Goal: Task Accomplishment & Management: Manage account settings

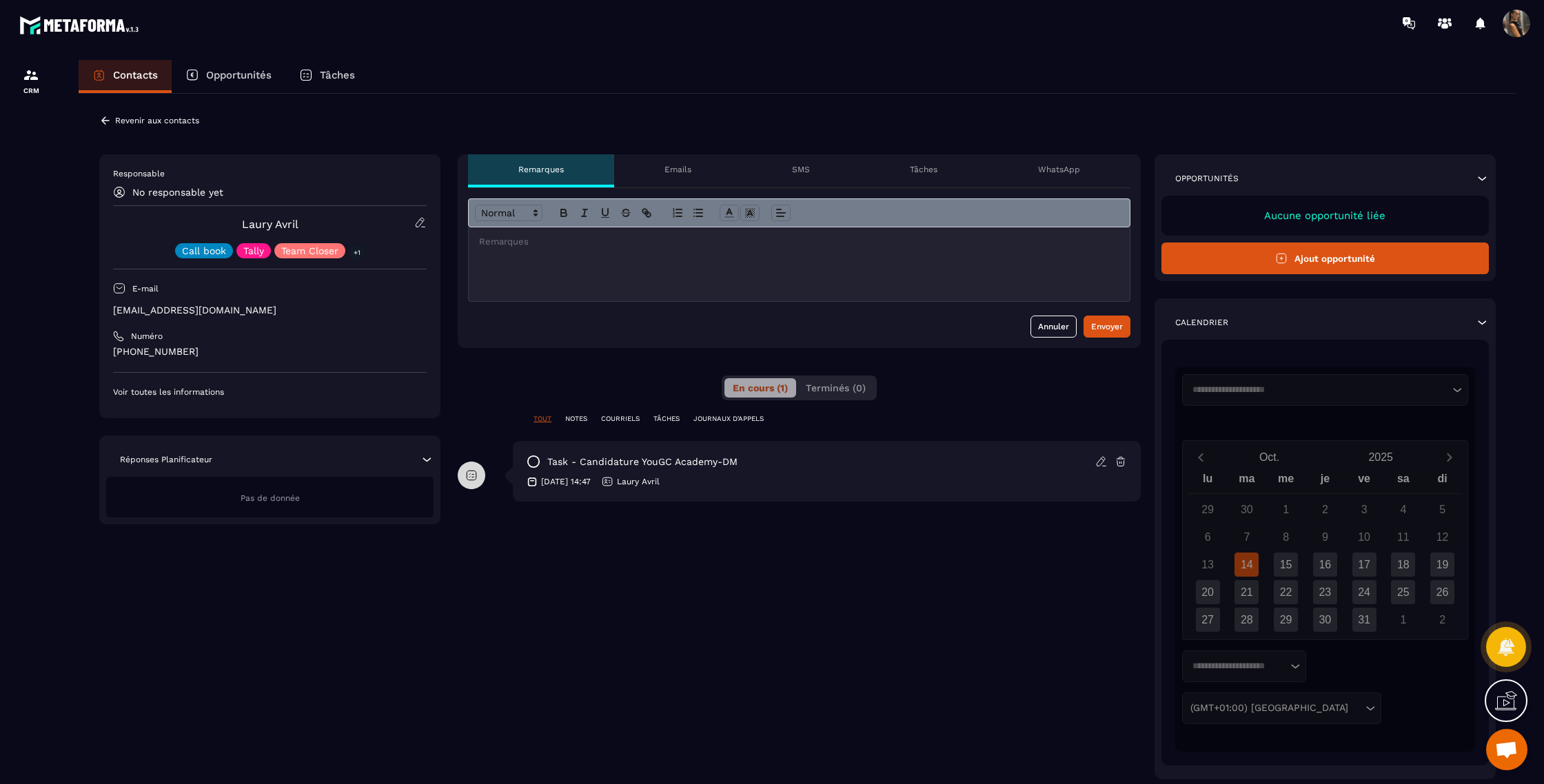
click at [424, 227] on icon at bounding box center [420, 222] width 12 height 12
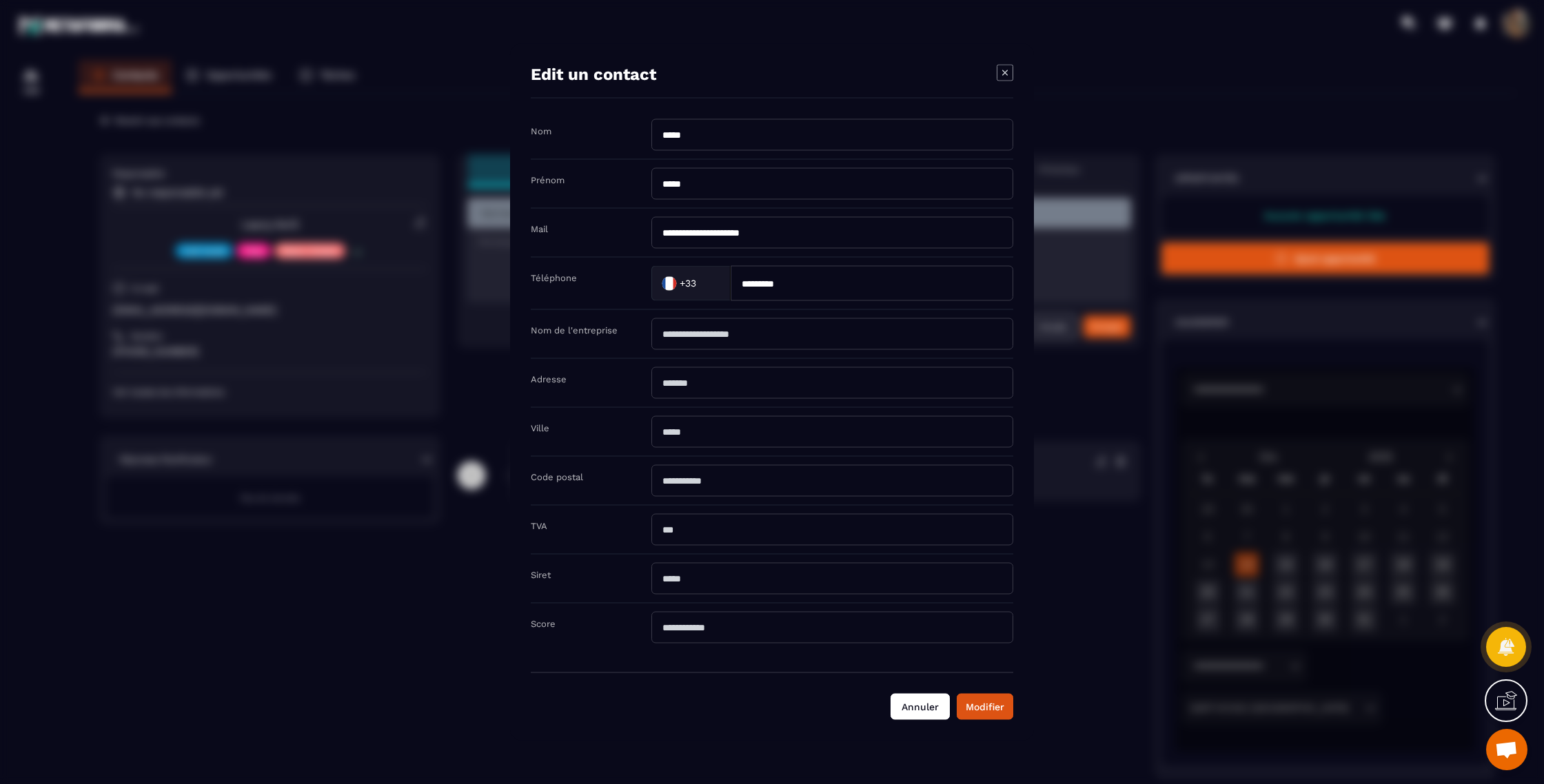
click at [905, 713] on button "Annuler" at bounding box center [920, 707] width 59 height 26
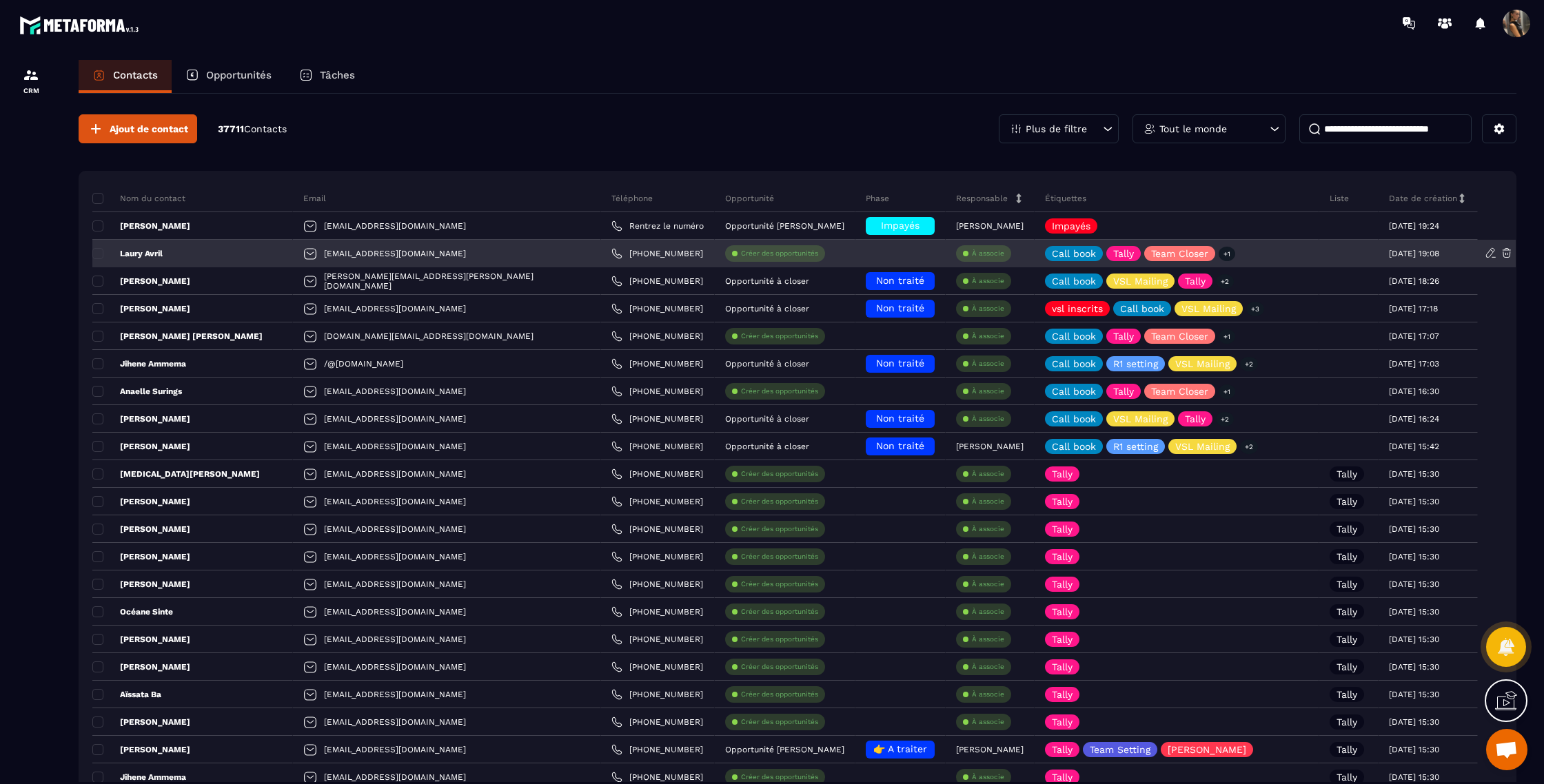
click at [1505, 255] on icon at bounding box center [1506, 253] width 12 height 12
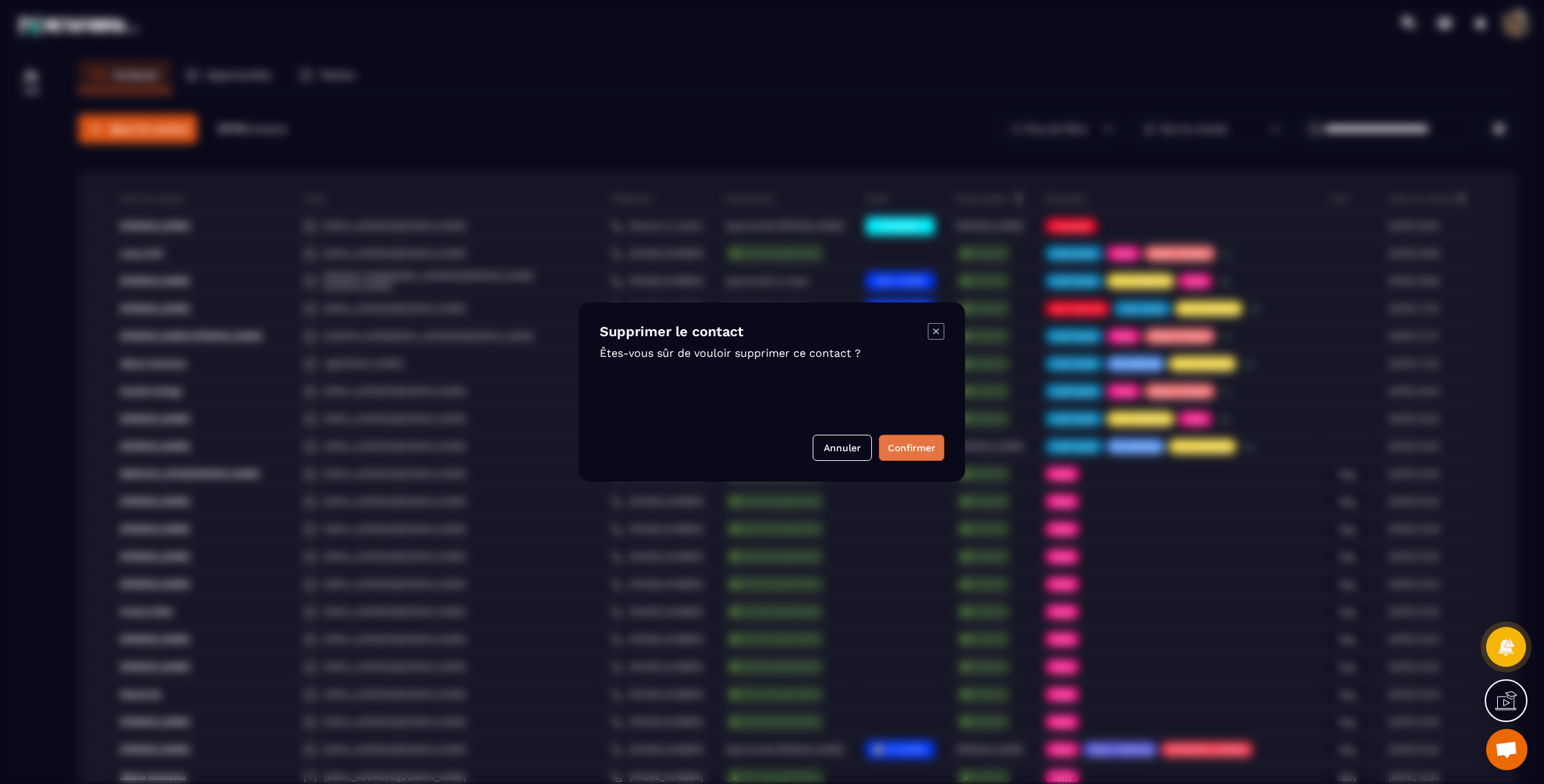
click at [924, 451] on button "Confirmer" at bounding box center [911, 448] width 66 height 26
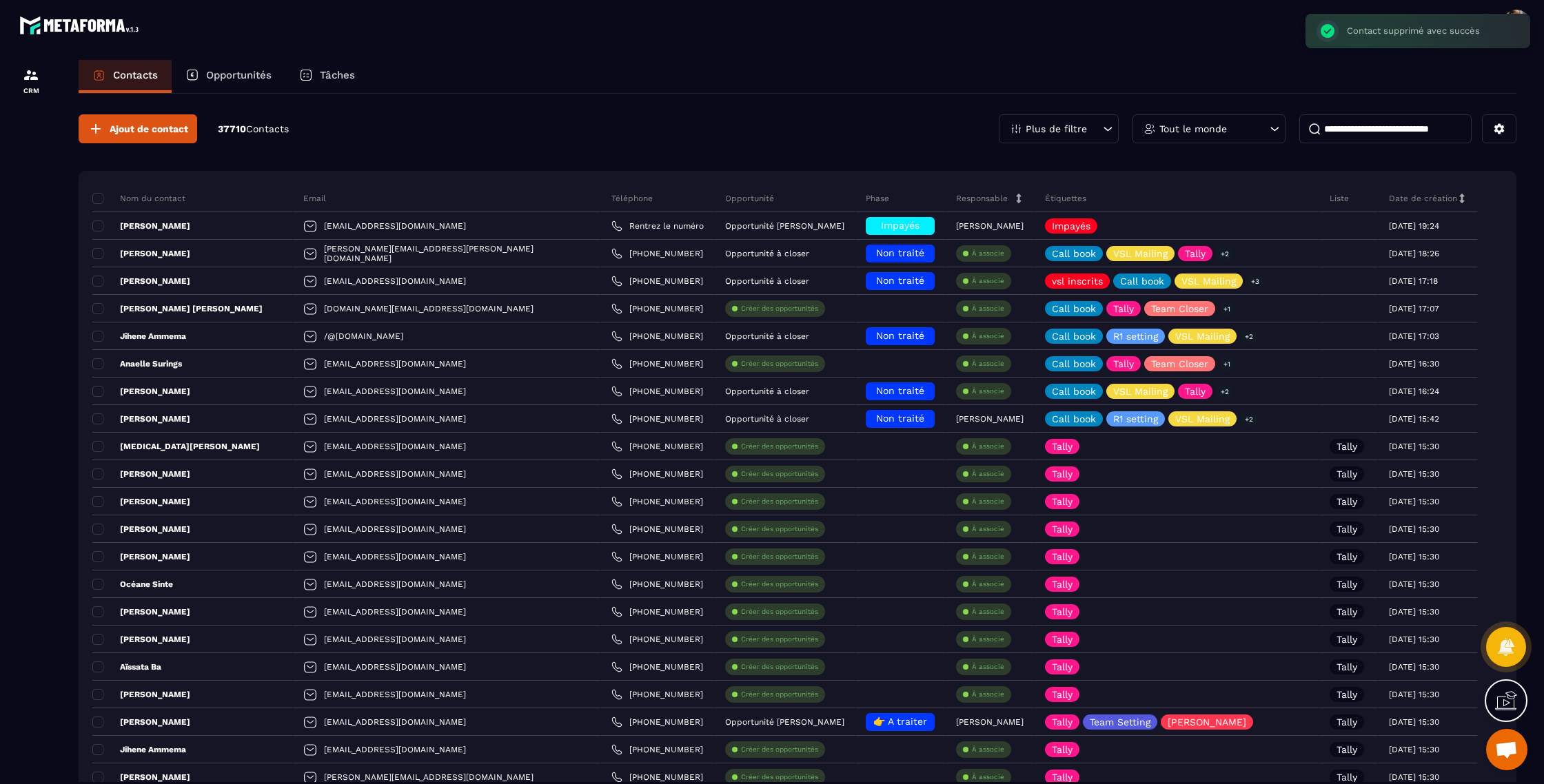
click at [1343, 138] on input at bounding box center [1385, 129] width 172 height 29
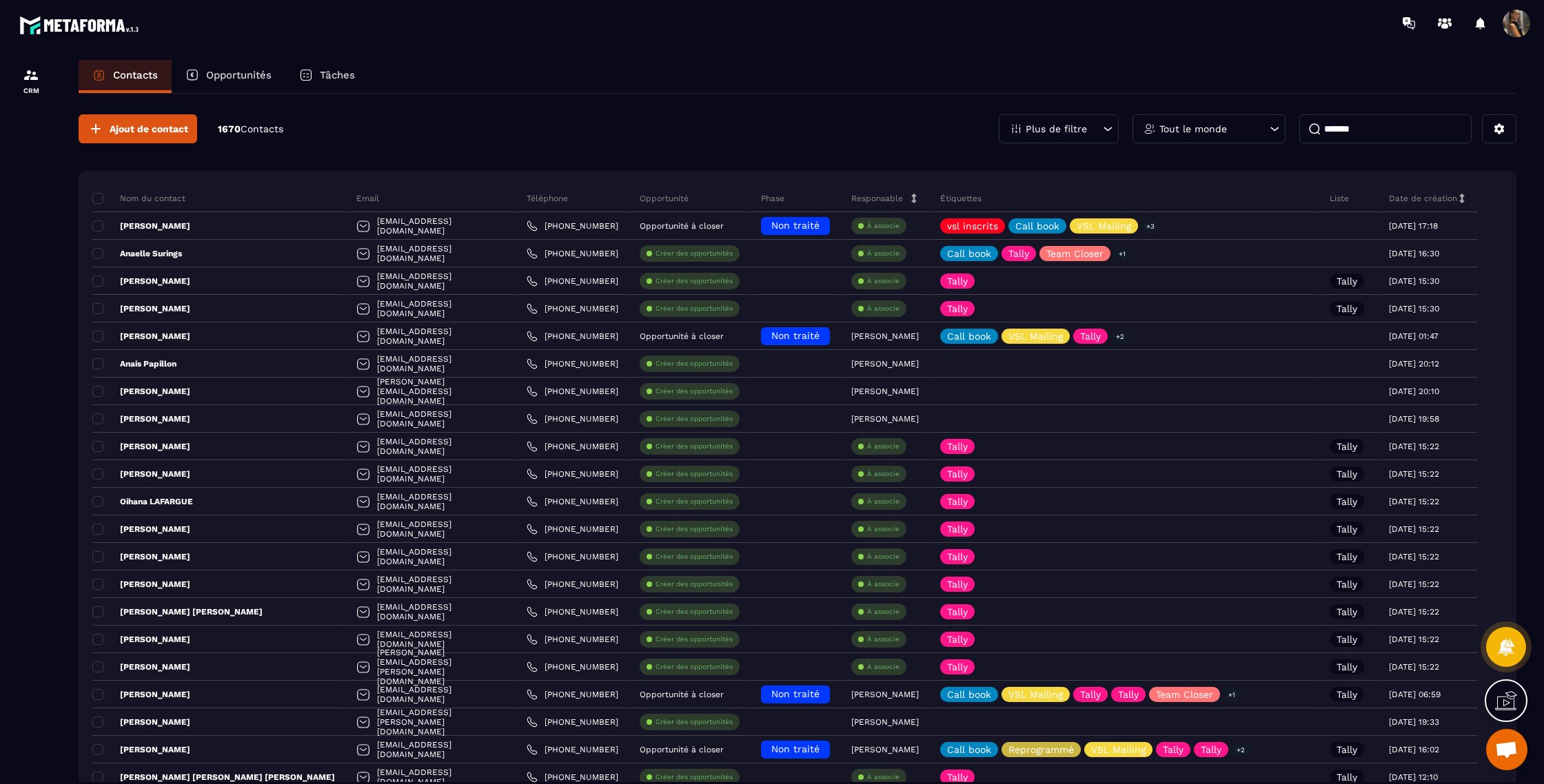
type input "*******"
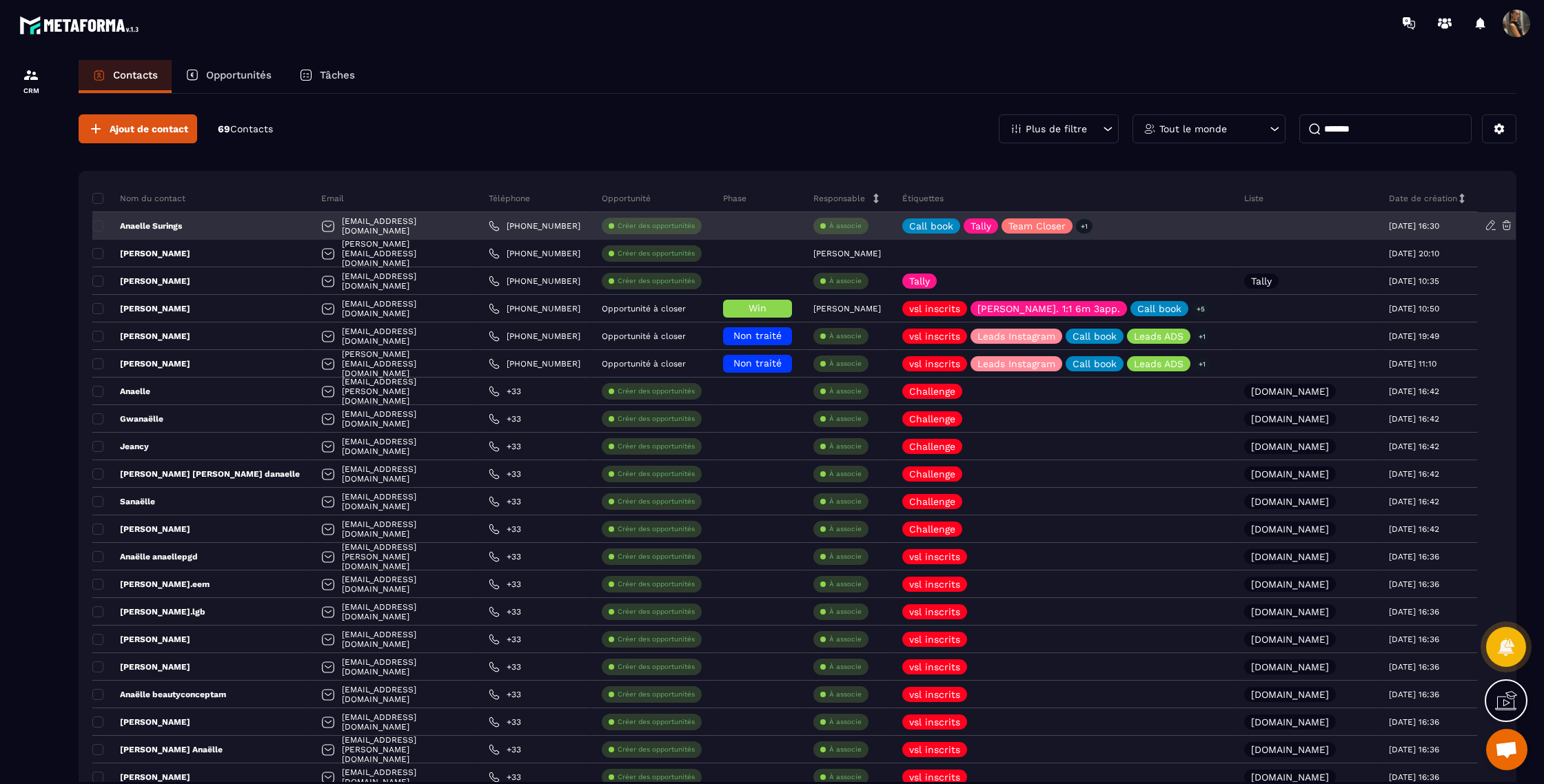
click at [155, 225] on p "Anaelle Surings" at bounding box center [137, 225] width 89 height 11
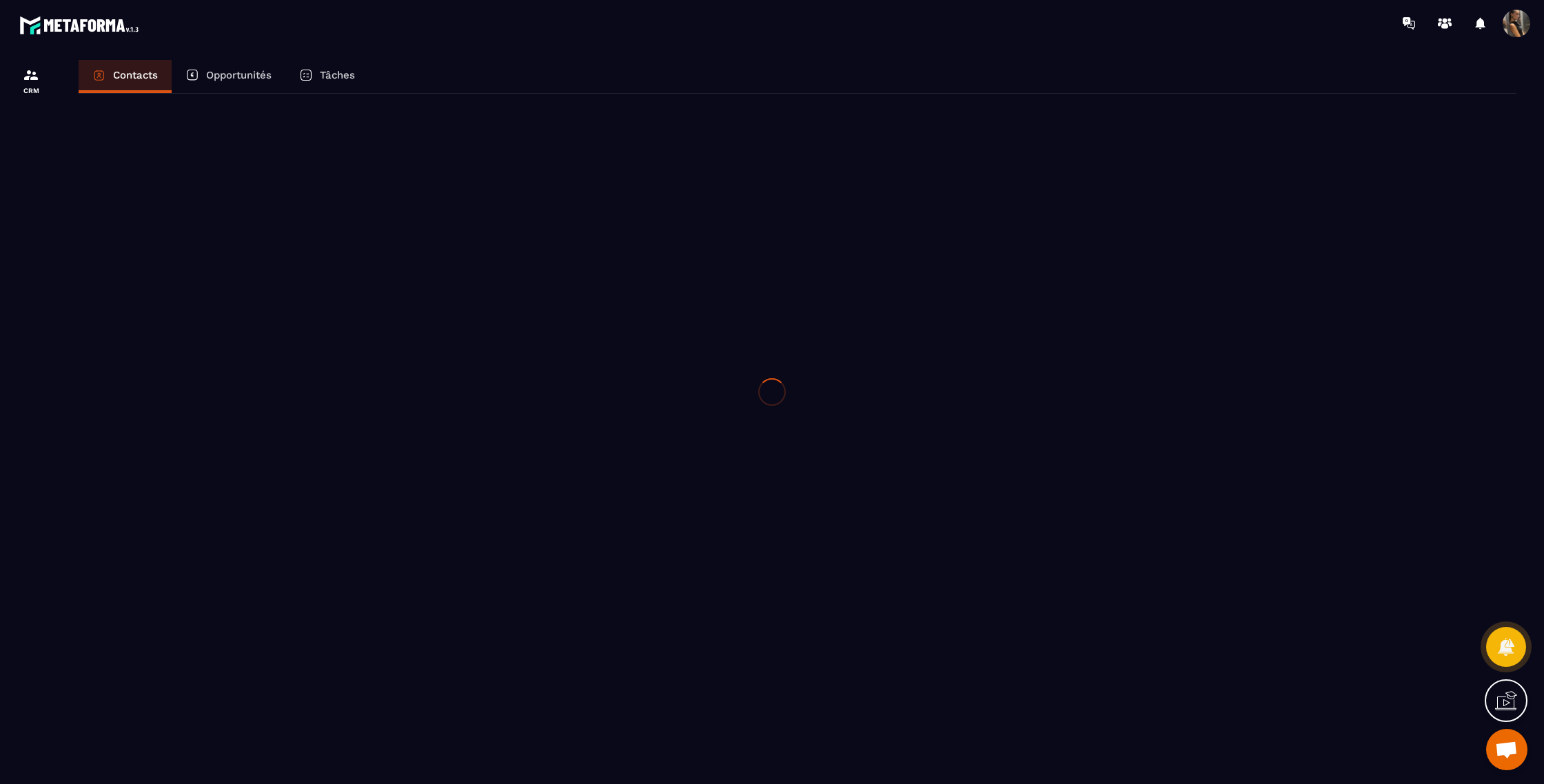
click at [155, 225] on div at bounding box center [772, 392] width 1544 height 784
